Goal: Understand process/instructions

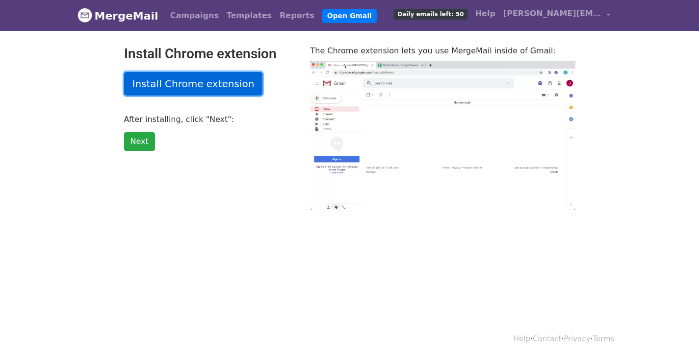
click at [188, 78] on link "Install Chrome extension" at bounding box center [193, 84] width 139 height 24
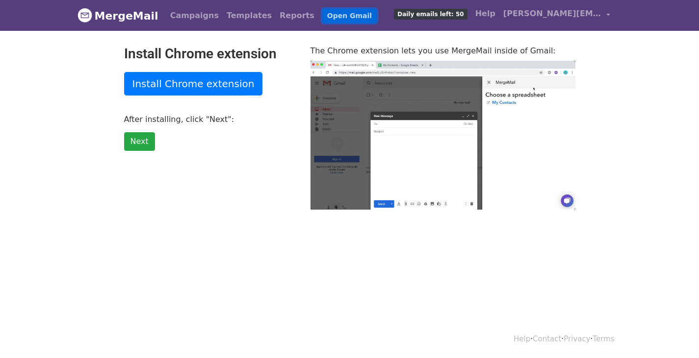
click at [322, 13] on link "Open Gmail" at bounding box center [349, 16] width 54 height 14
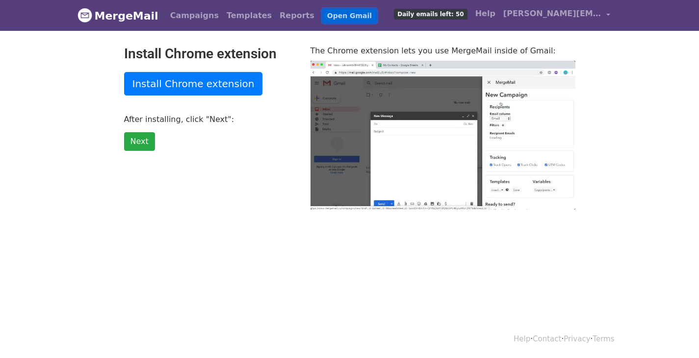
click at [322, 12] on link "Open Gmail" at bounding box center [349, 16] width 54 height 14
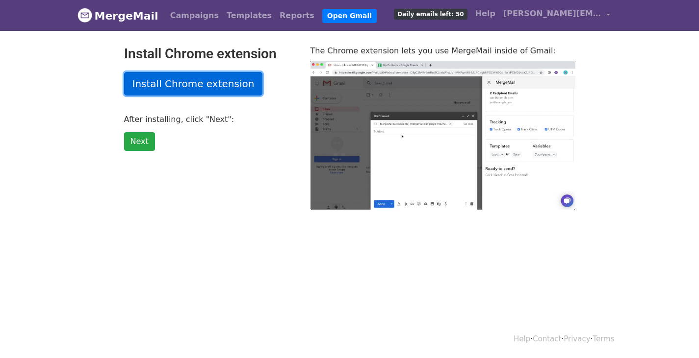
click at [170, 80] on link "Install Chrome extension" at bounding box center [193, 84] width 139 height 24
type input "69.15"
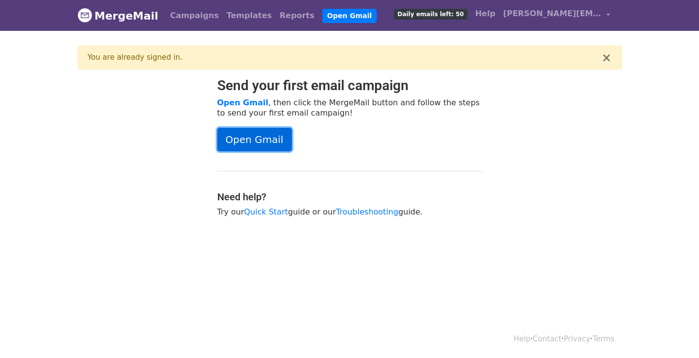
click at [255, 143] on link "Open Gmail" at bounding box center [254, 140] width 75 height 24
